Goal: Information Seeking & Learning: Learn about a topic

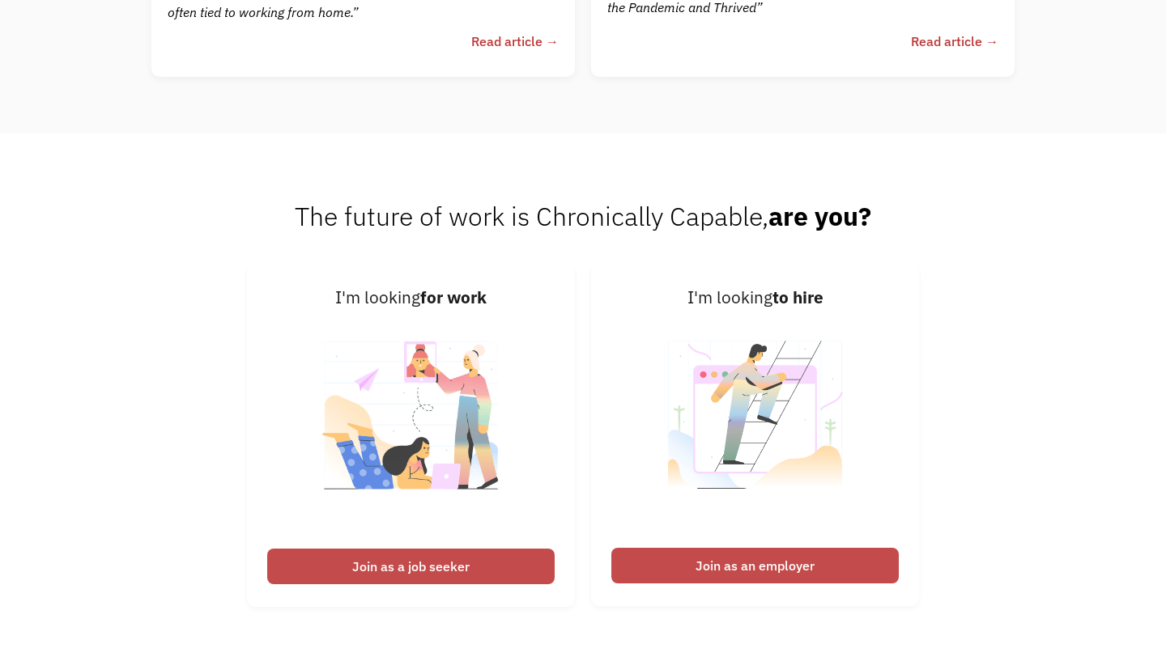
scroll to position [3741, 0]
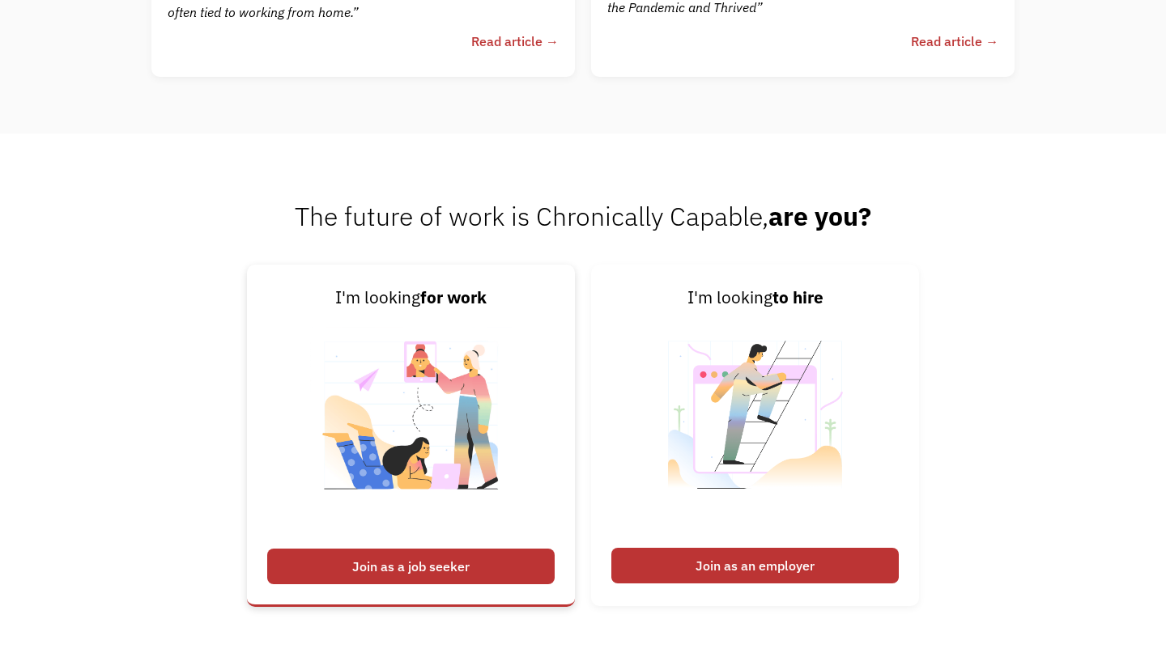
click at [460, 575] on div "Join as a job seeker" at bounding box center [410, 567] width 287 height 36
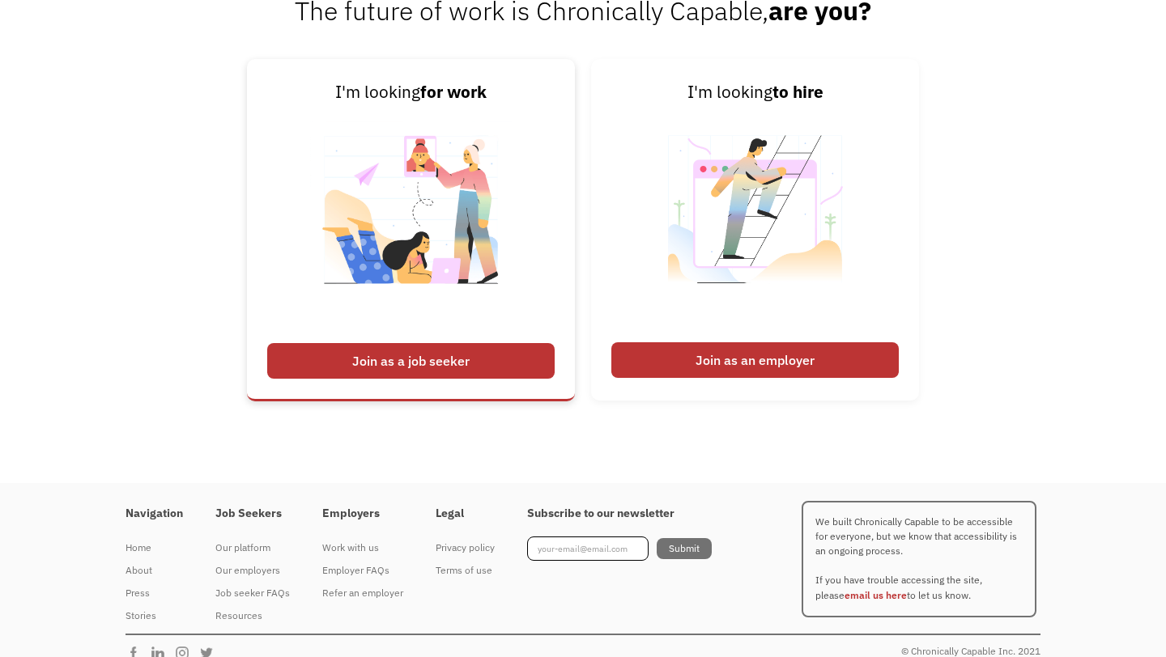
scroll to position [3965, 0]
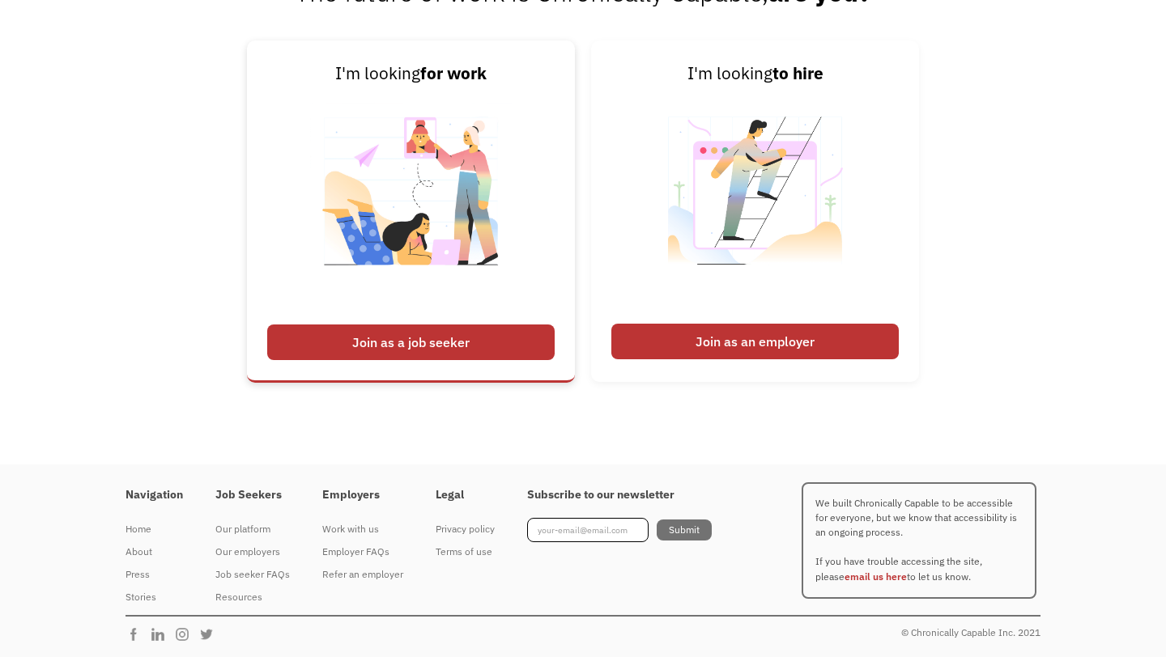
click at [486, 334] on div "Join as a job seeker" at bounding box center [410, 343] width 287 height 36
click at [419, 150] on img at bounding box center [411, 201] width 202 height 229
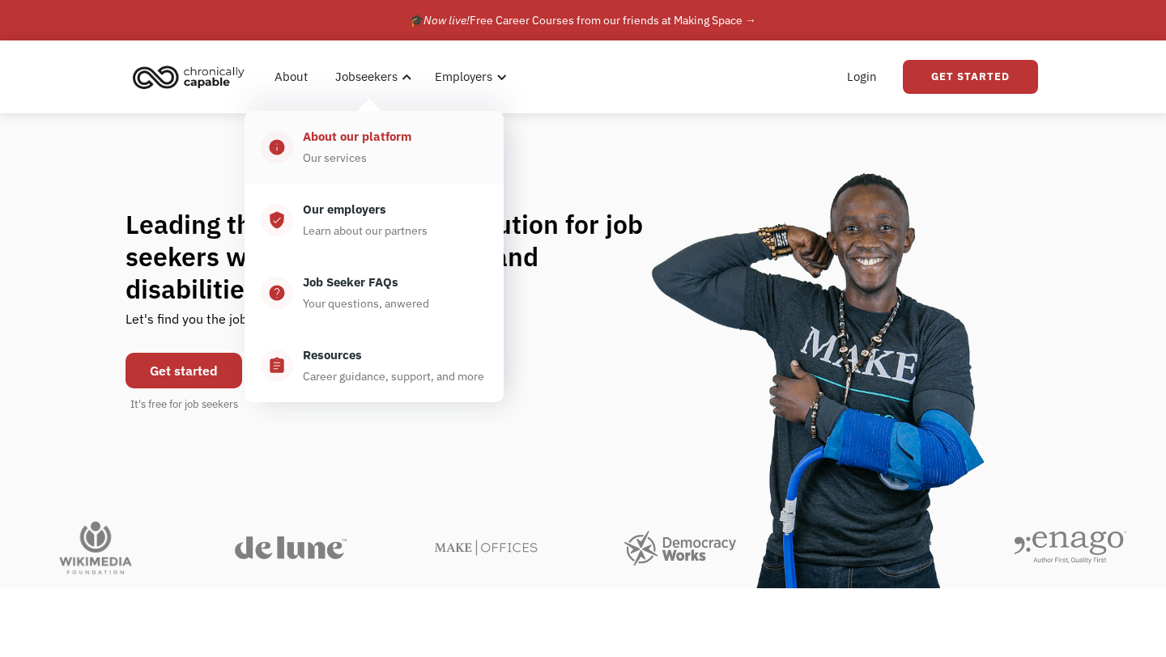
click at [351, 133] on div "About our platform" at bounding box center [357, 136] width 108 height 19
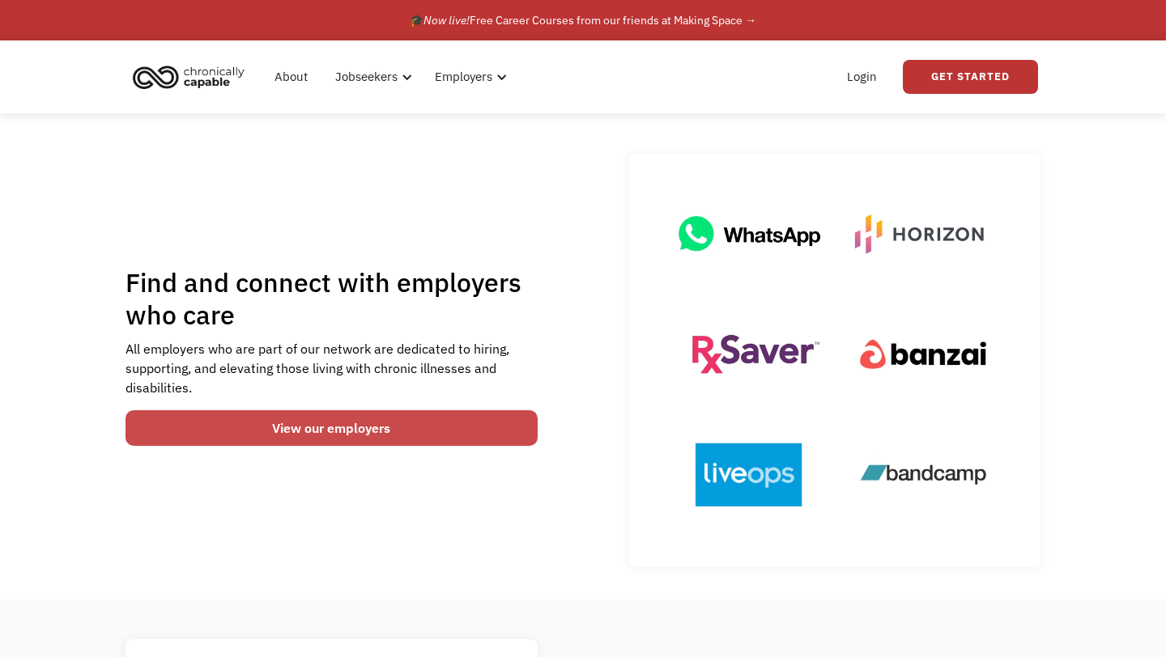
click at [194, 419] on link "View our employers" at bounding box center [331, 428] width 412 height 36
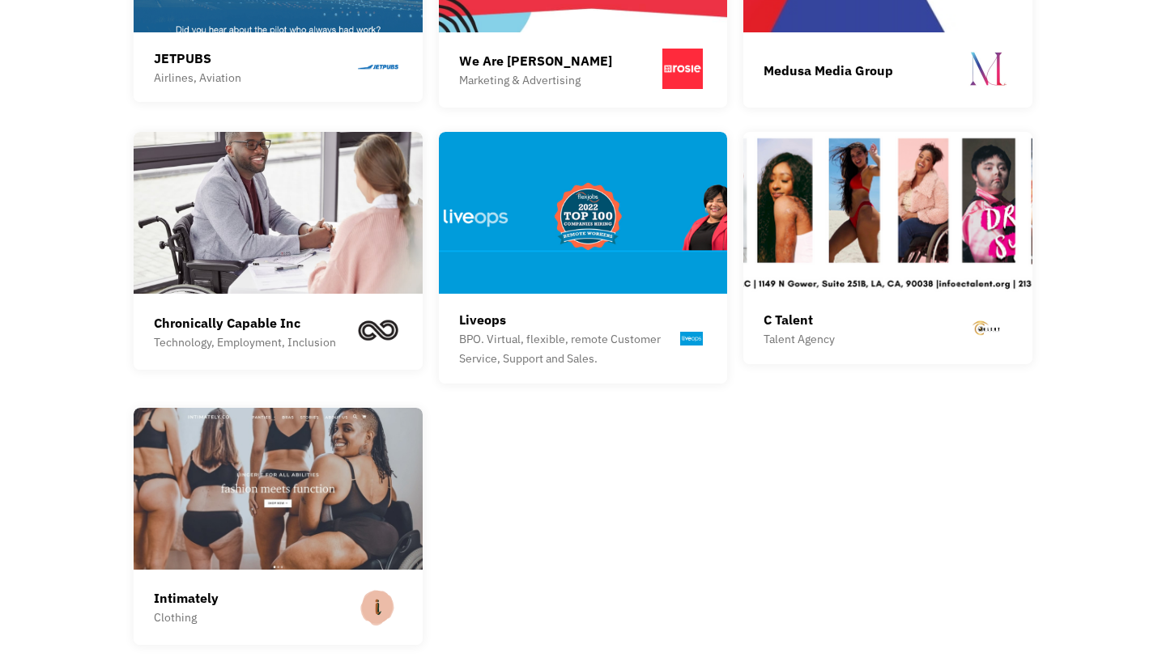
scroll to position [2218, 0]
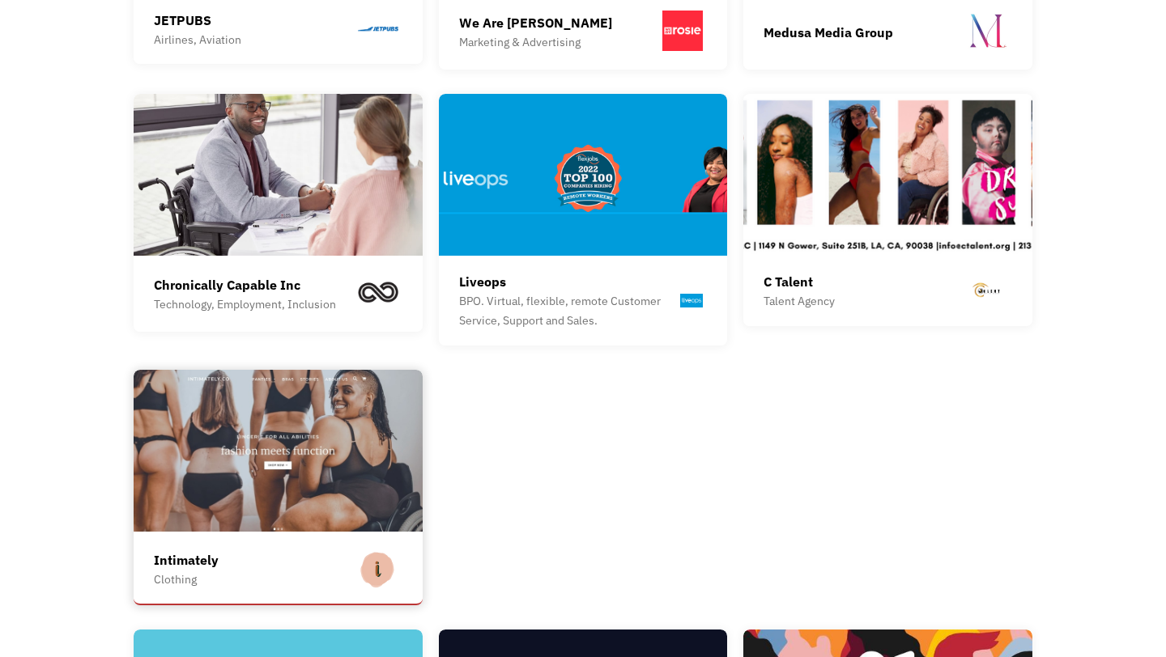
click at [245, 517] on img at bounding box center [278, 451] width 289 height 162
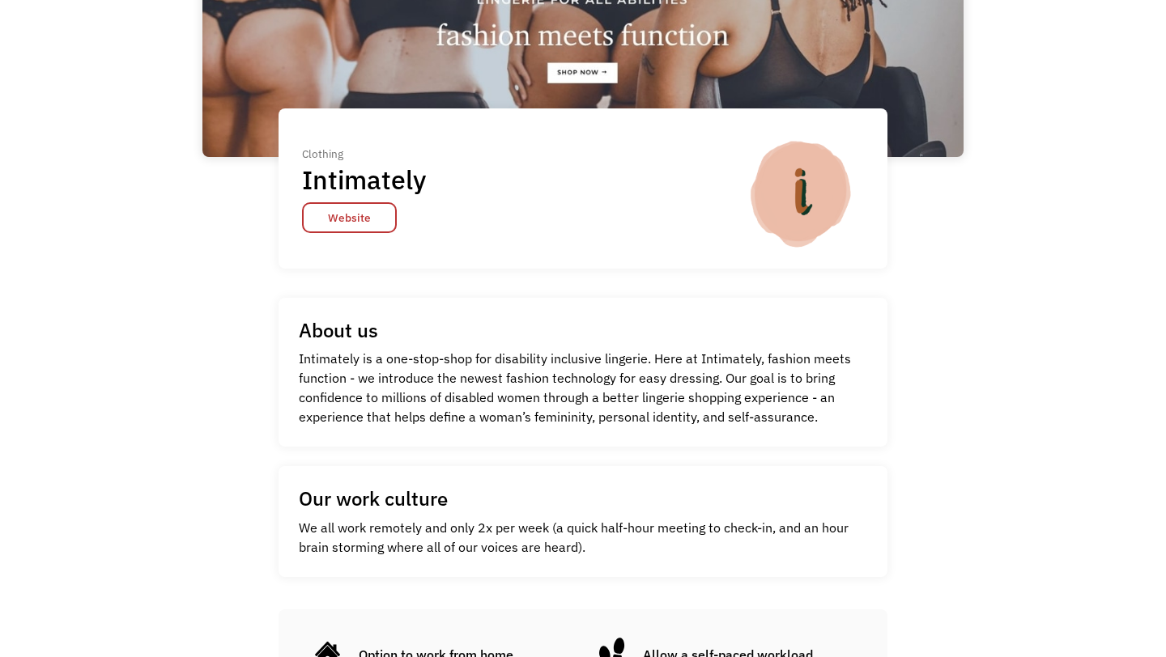
scroll to position [270, 0]
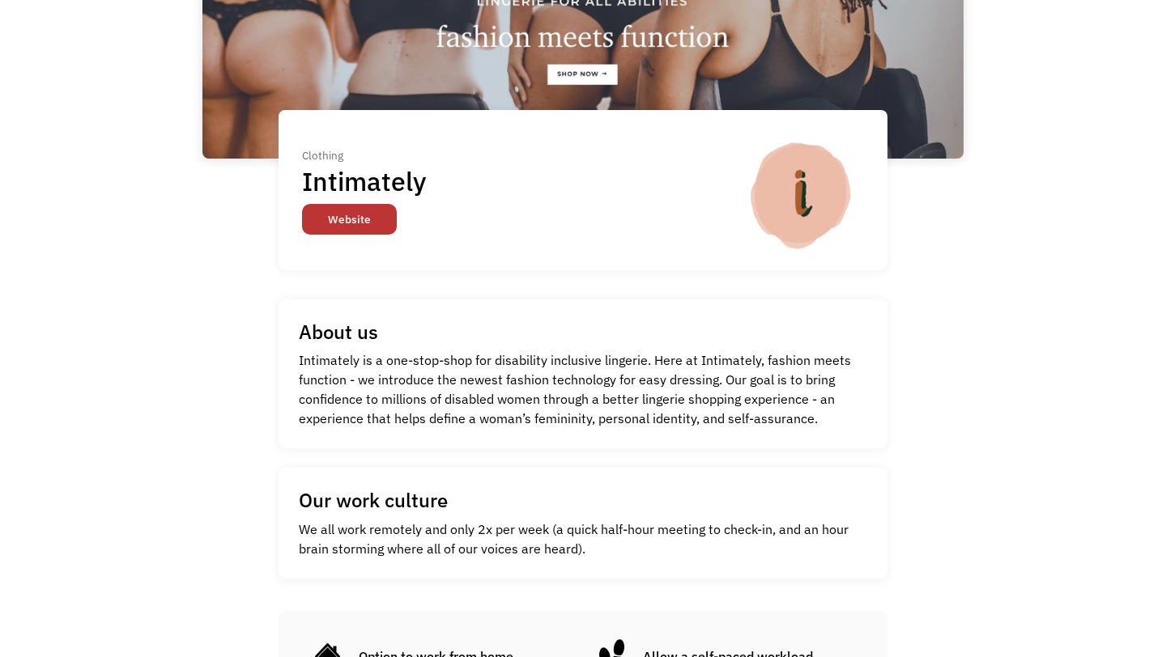
click at [379, 215] on link "Website" at bounding box center [349, 219] width 95 height 31
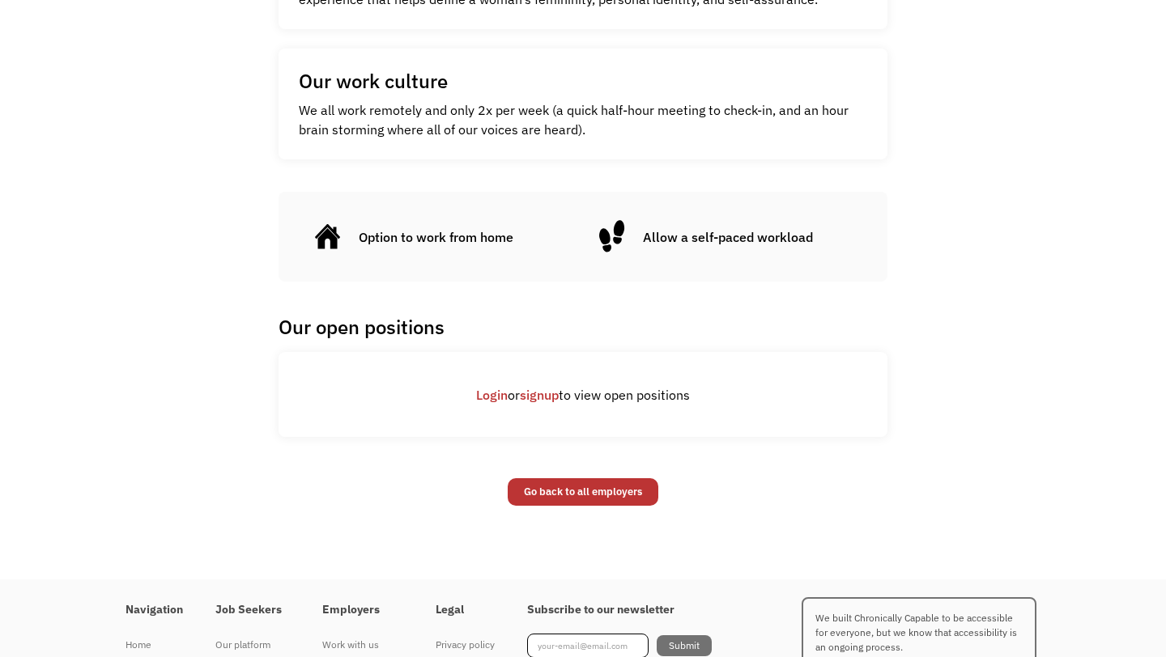
scroll to position [805, 0]
